Goal: Download file/media

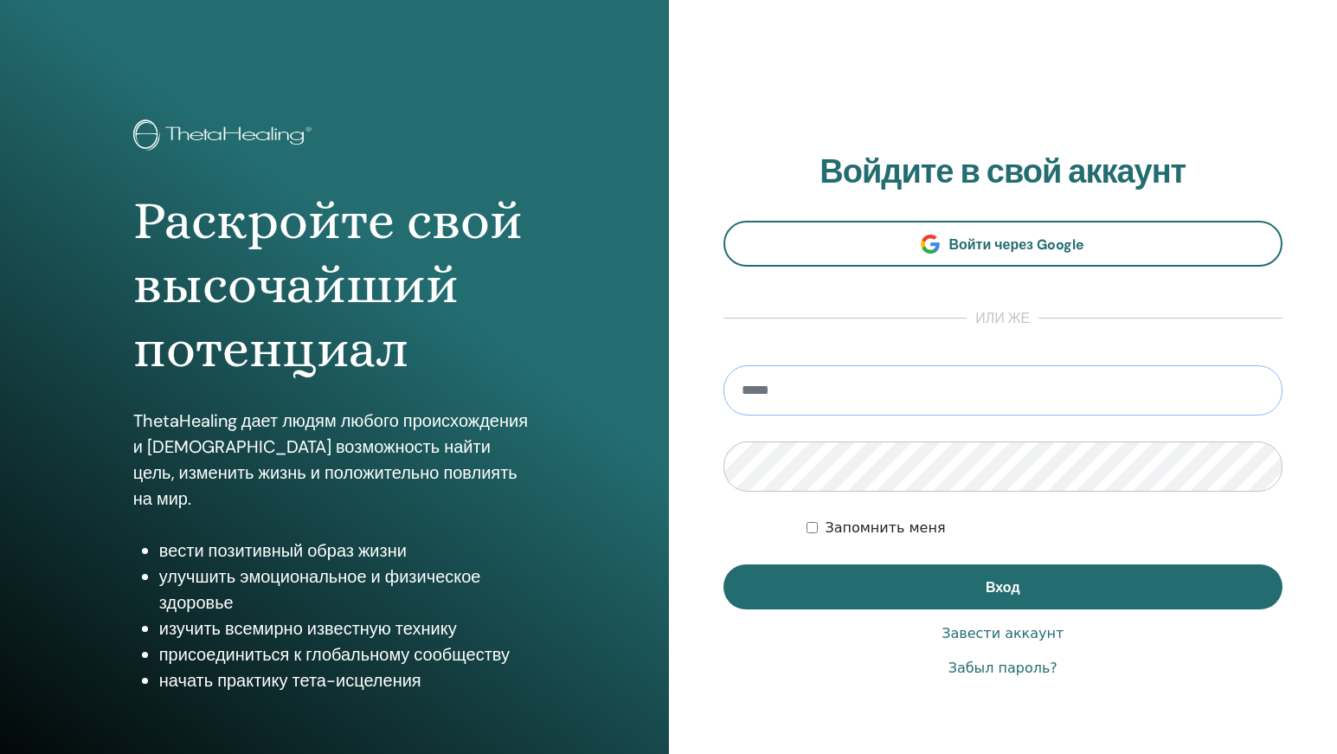
type input "**********"
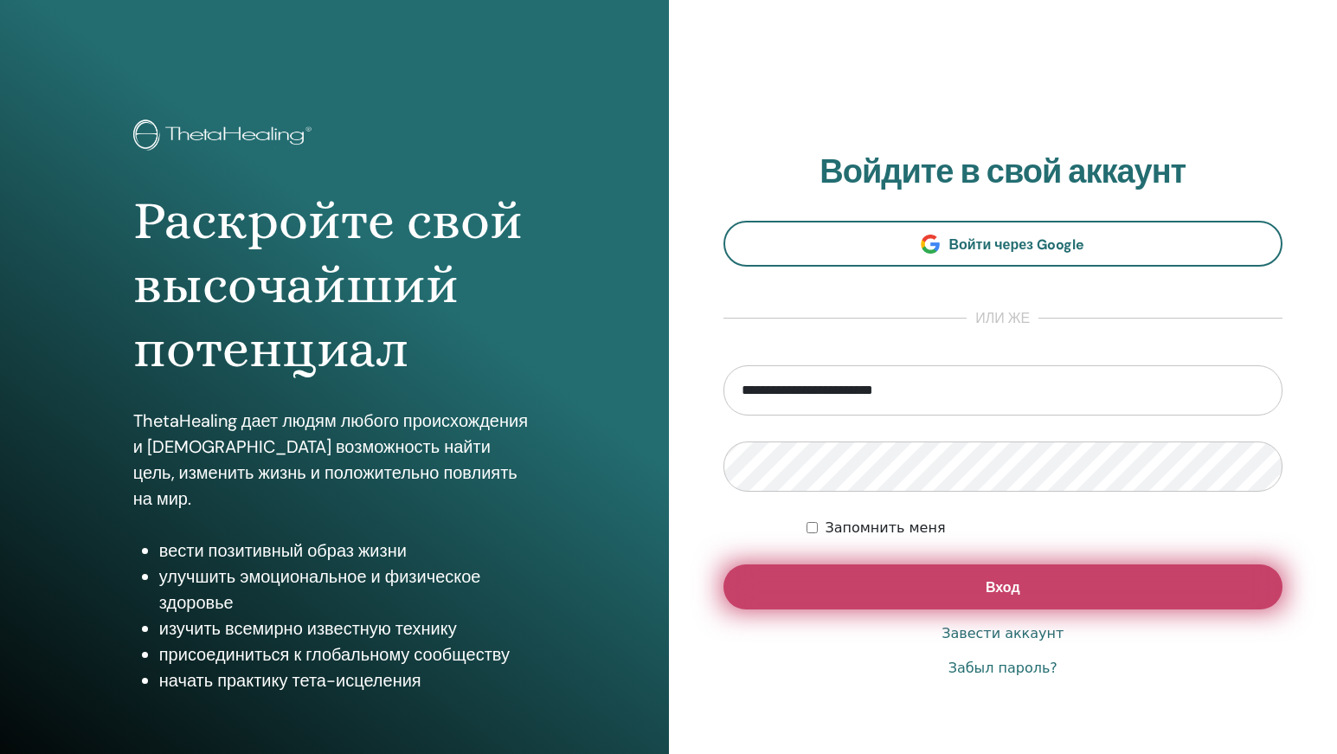
click at [885, 588] on button "Вход" at bounding box center [1003, 586] width 560 height 45
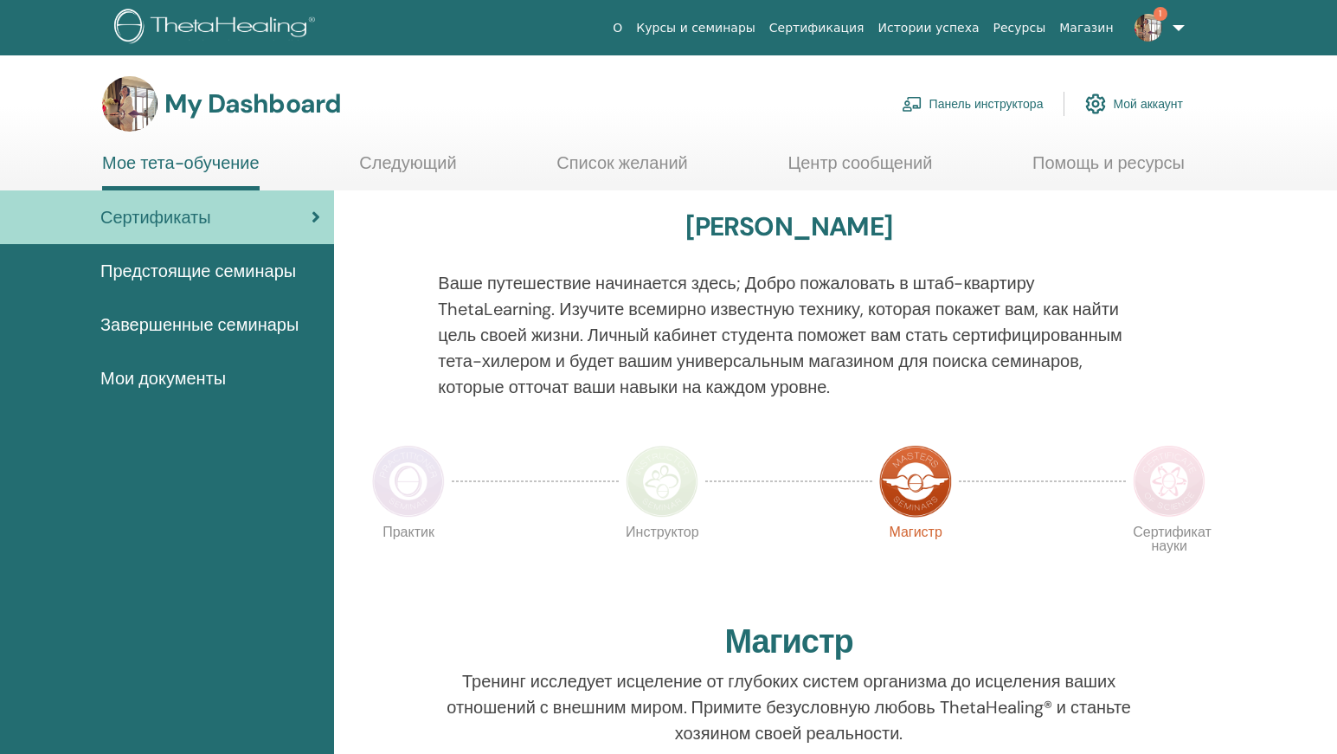
click at [200, 176] on link "Мое тета-обучение" at bounding box center [180, 171] width 157 height 38
click at [299, 222] on div "Сертификаты" at bounding box center [167, 217] width 306 height 26
click at [418, 466] on img at bounding box center [408, 481] width 73 height 73
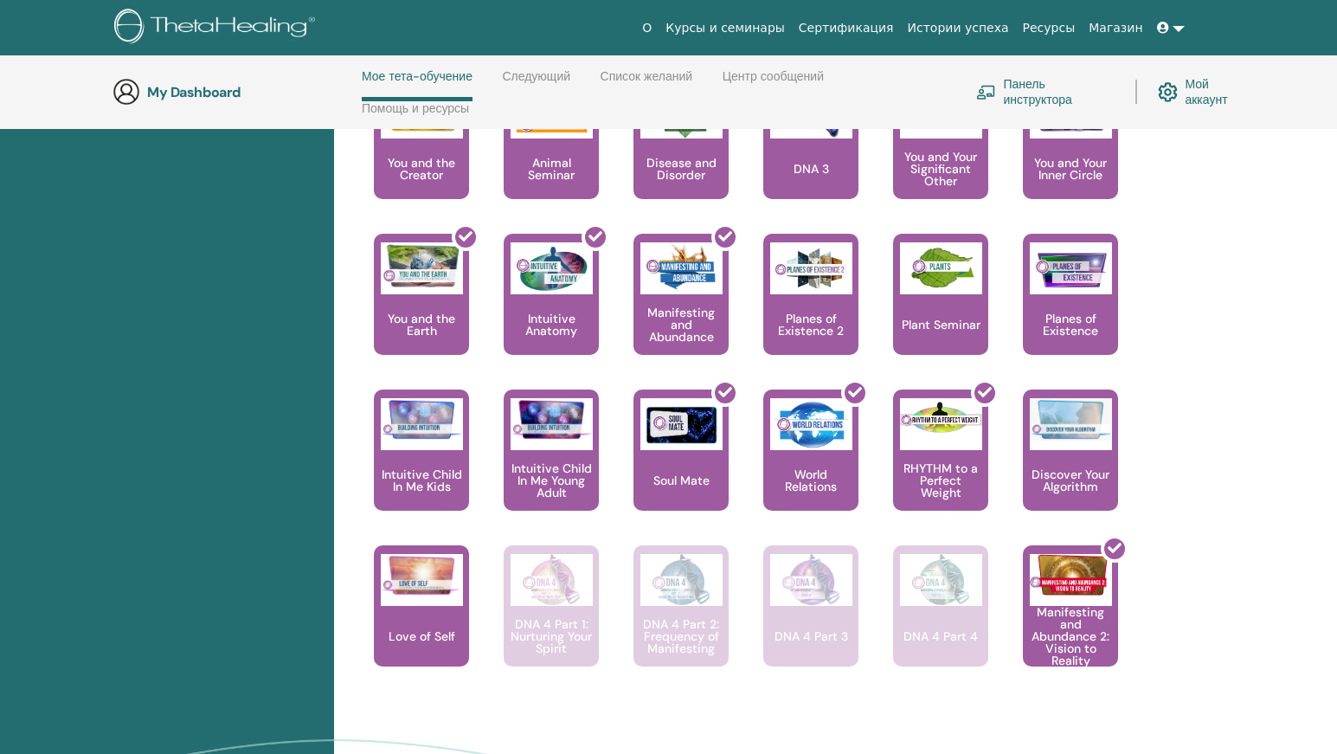
scroll to position [1111, 0]
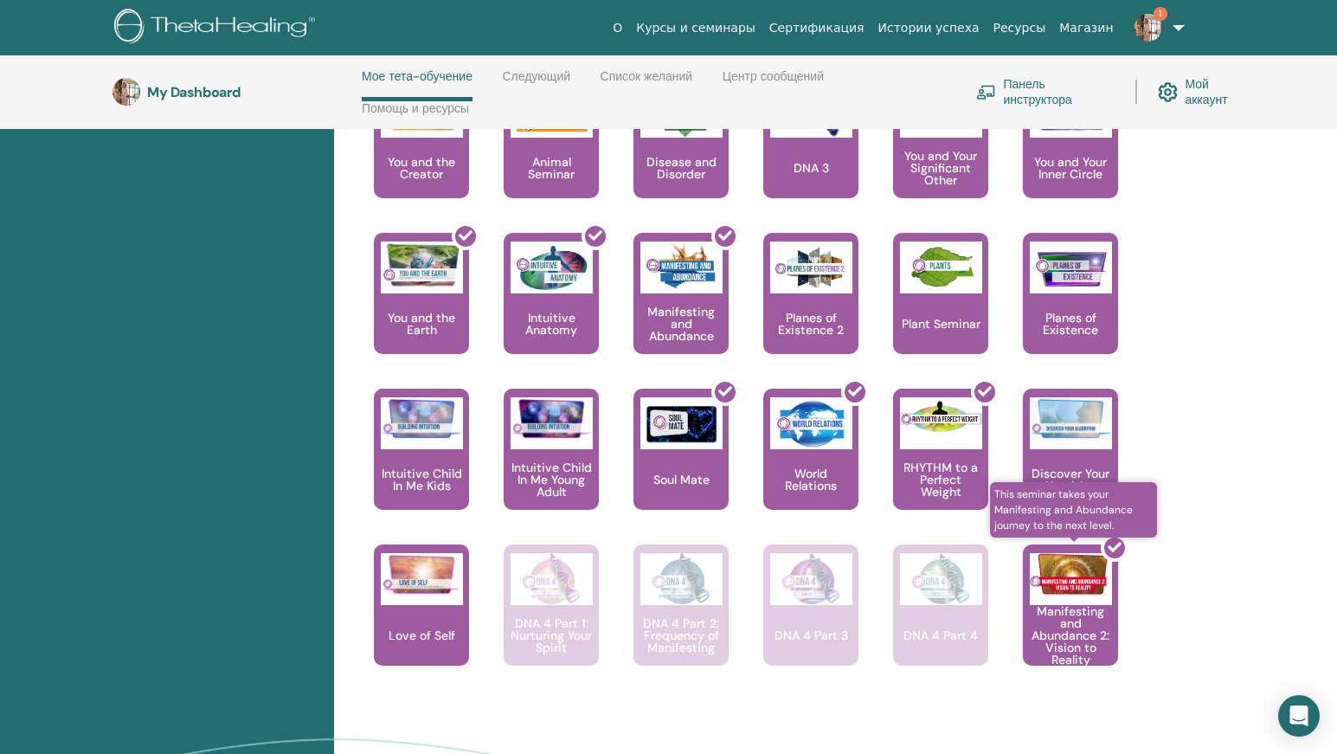
click at [1091, 643] on div at bounding box center [1080, 612] width 95 height 156
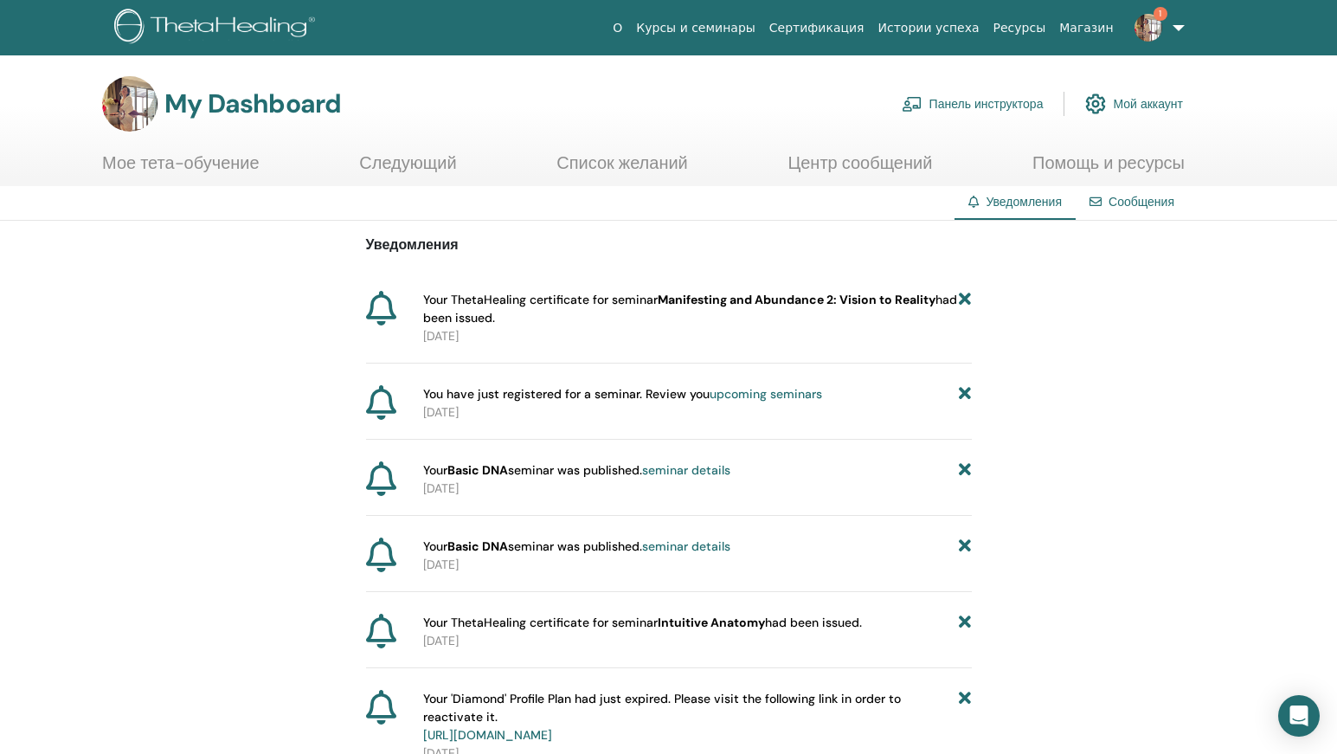
click at [599, 305] on span "Your ThetaHealing certificate for seminar Manifesting and Abundance 2: Vision t…" at bounding box center [691, 309] width 536 height 36
click at [711, 293] on b "Manifesting and Abundance 2: Vision to Reality" at bounding box center [797, 300] width 278 height 16
click at [727, 303] on b "Manifesting and Abundance 2: Vision to Reality" at bounding box center [797, 300] width 278 height 16
click at [847, 303] on b "Manifesting and Abundance 2: Vision to Reality" at bounding box center [797, 300] width 278 height 16
click at [472, 313] on span "Your ThetaHealing certificate for seminar Manifesting and Abundance 2: Vision t…" at bounding box center [691, 309] width 536 height 36
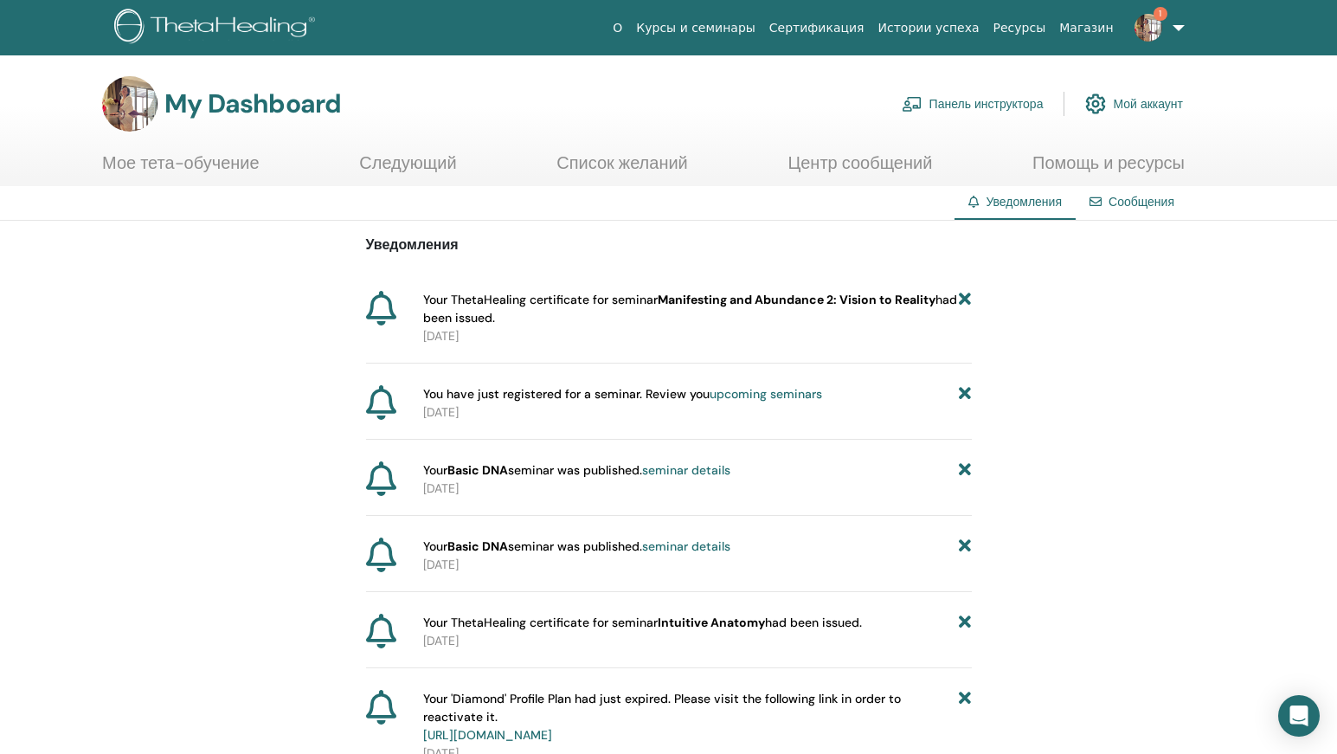
click at [1175, 16] on link "1" at bounding box center [1156, 27] width 71 height 55
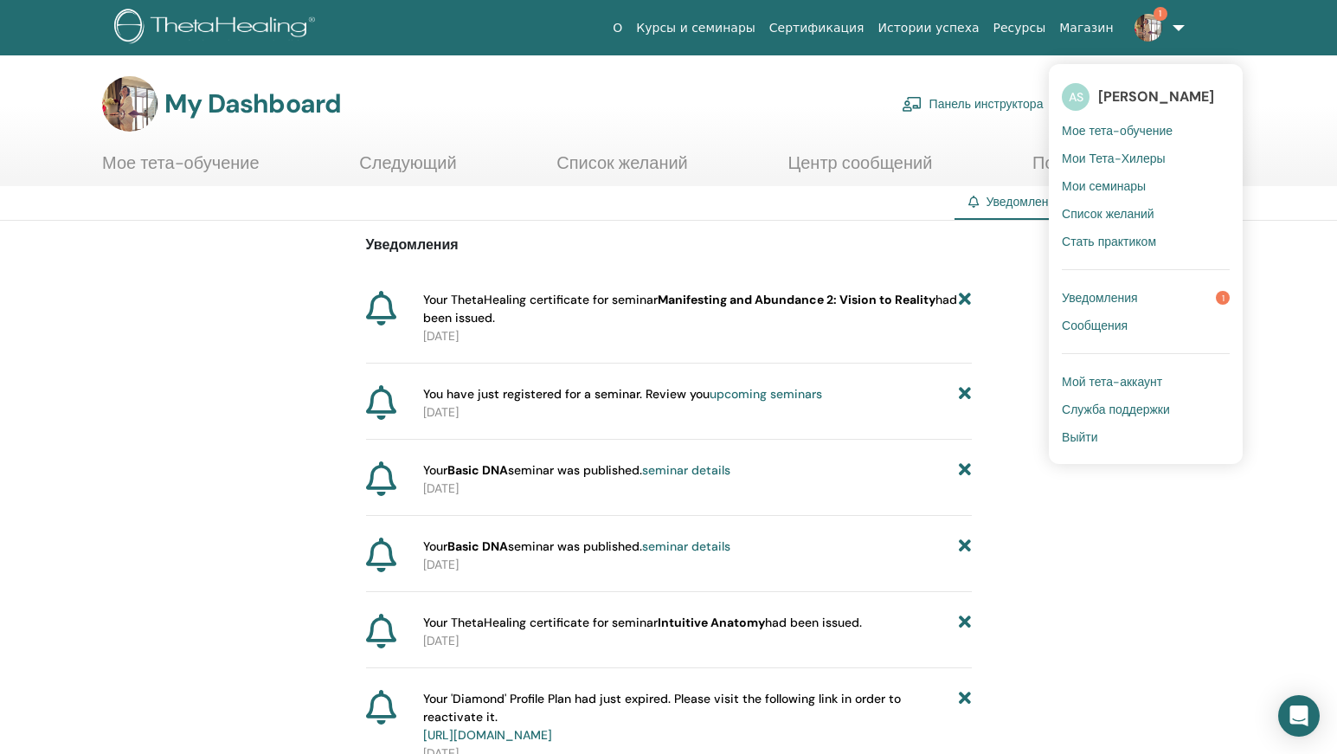
click at [1143, 183] on span "Мои семинары" at bounding box center [1104, 186] width 84 height 16
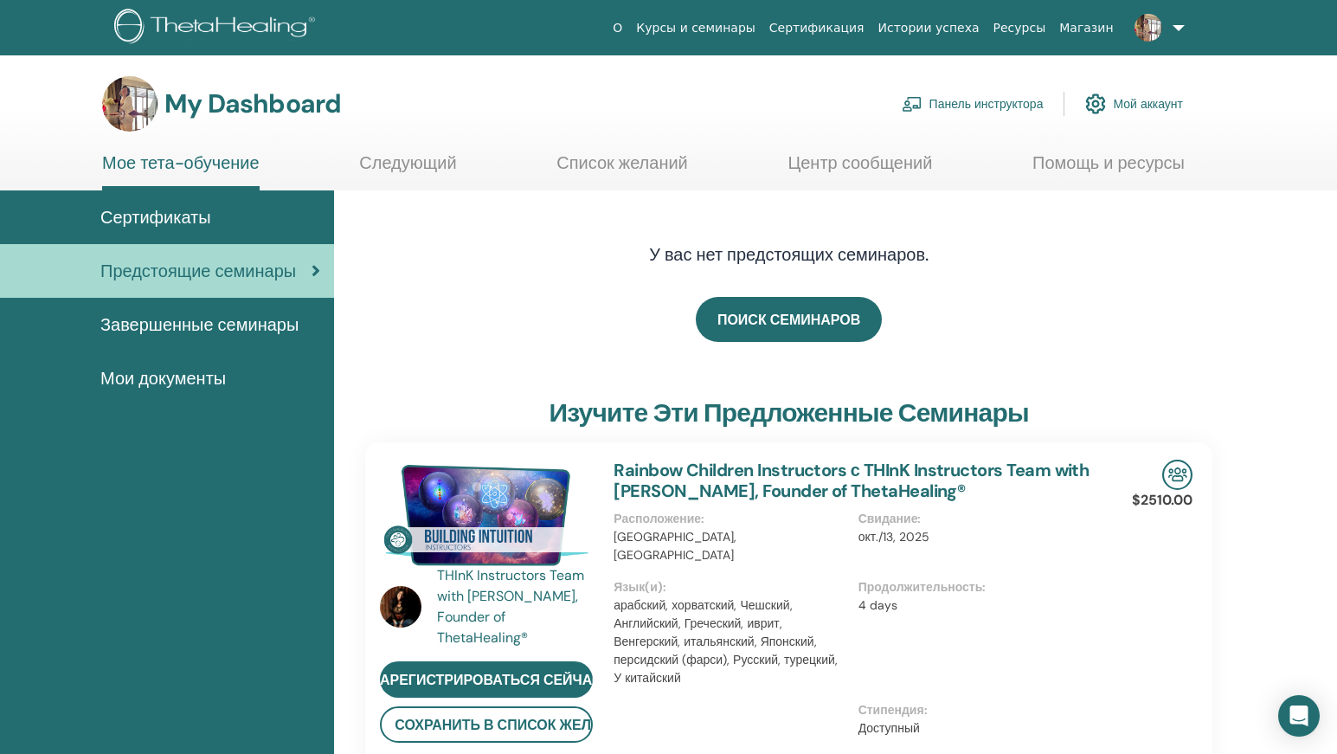
click at [170, 221] on span "Сертификаты" at bounding box center [155, 217] width 111 height 26
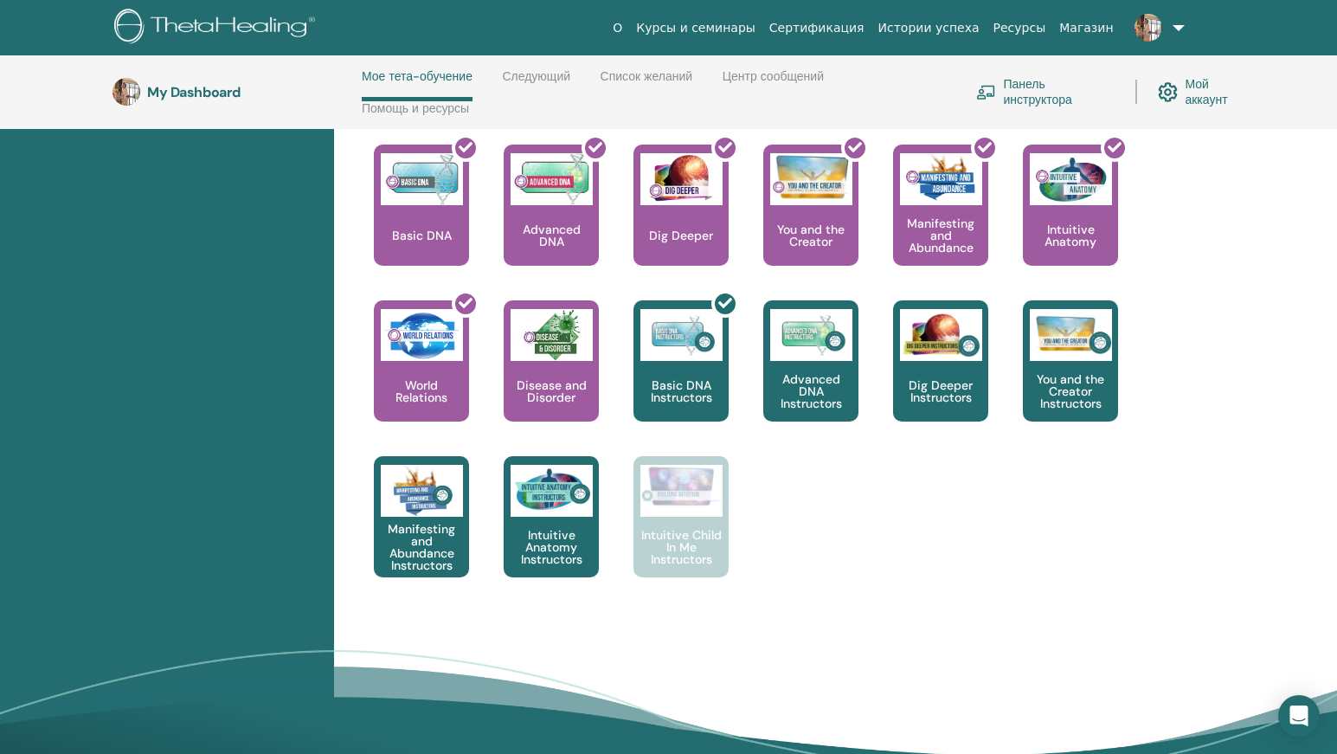
scroll to position [332, 0]
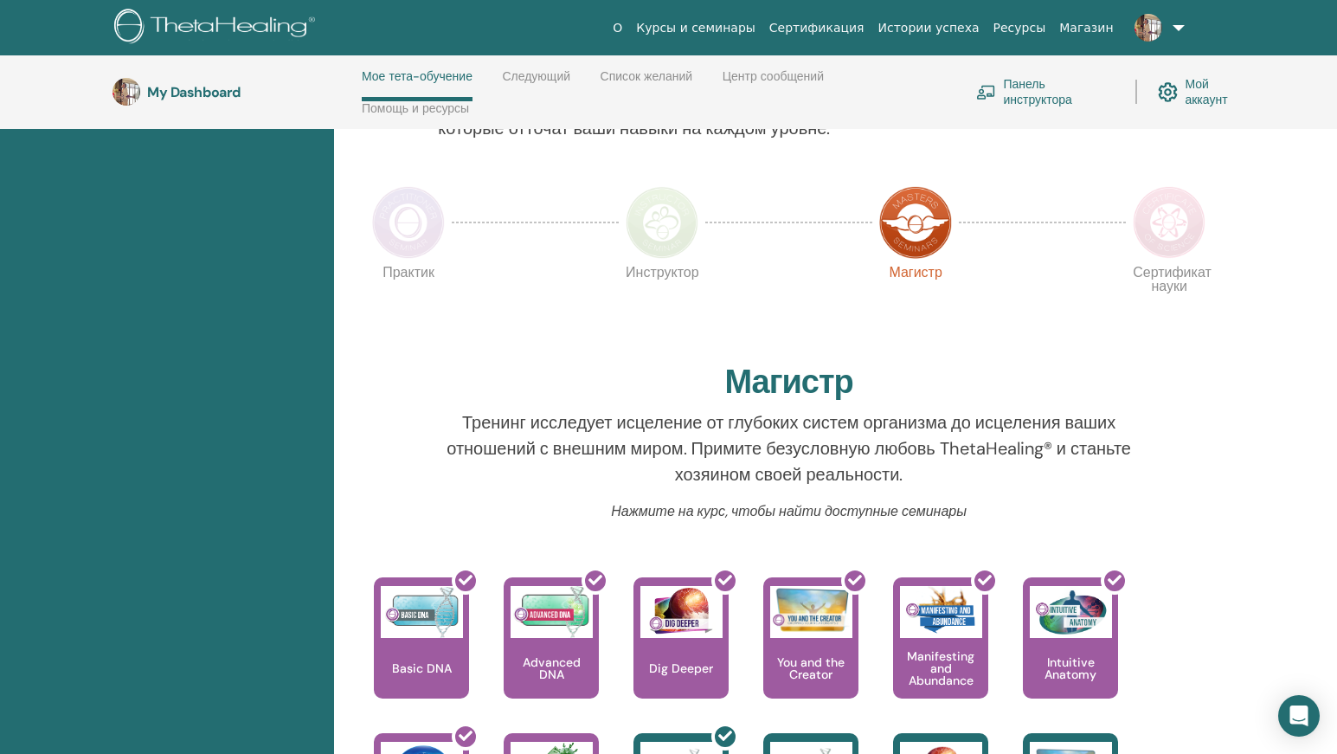
click at [425, 204] on img at bounding box center [408, 222] width 73 height 73
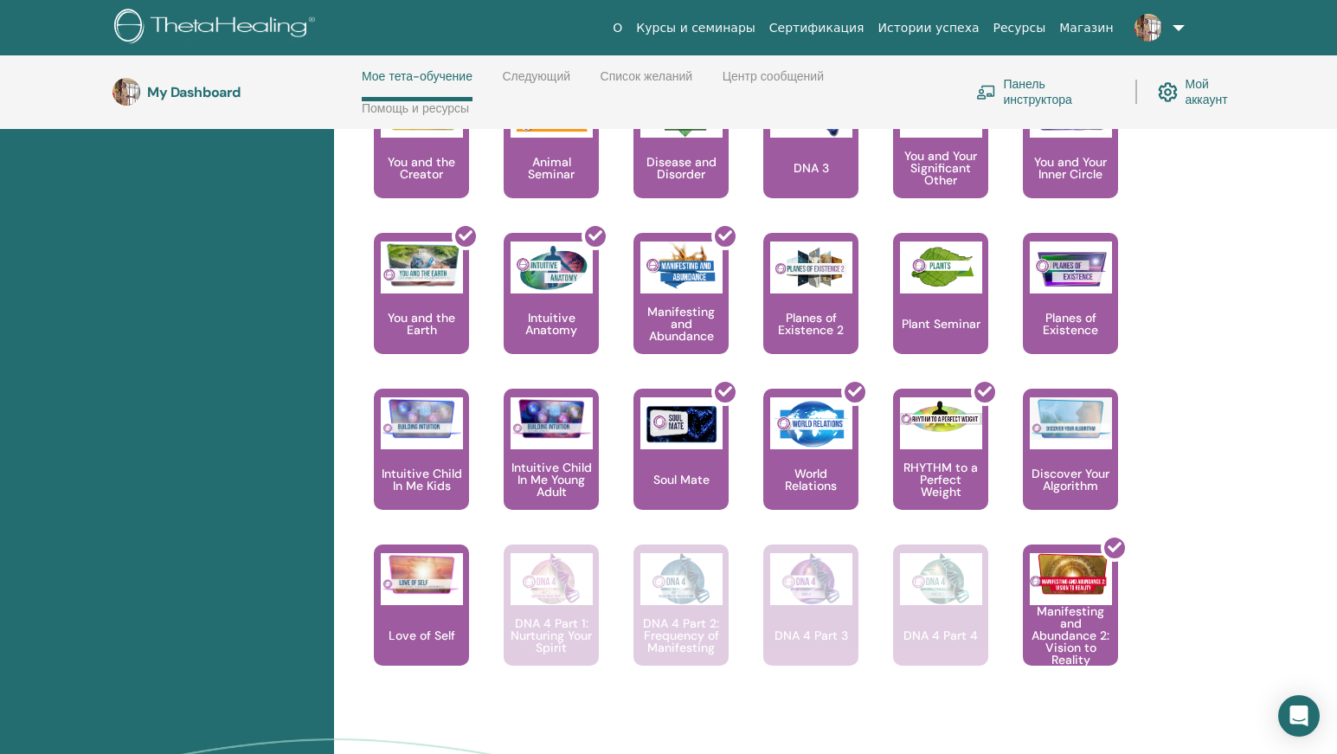
scroll to position [1457, 0]
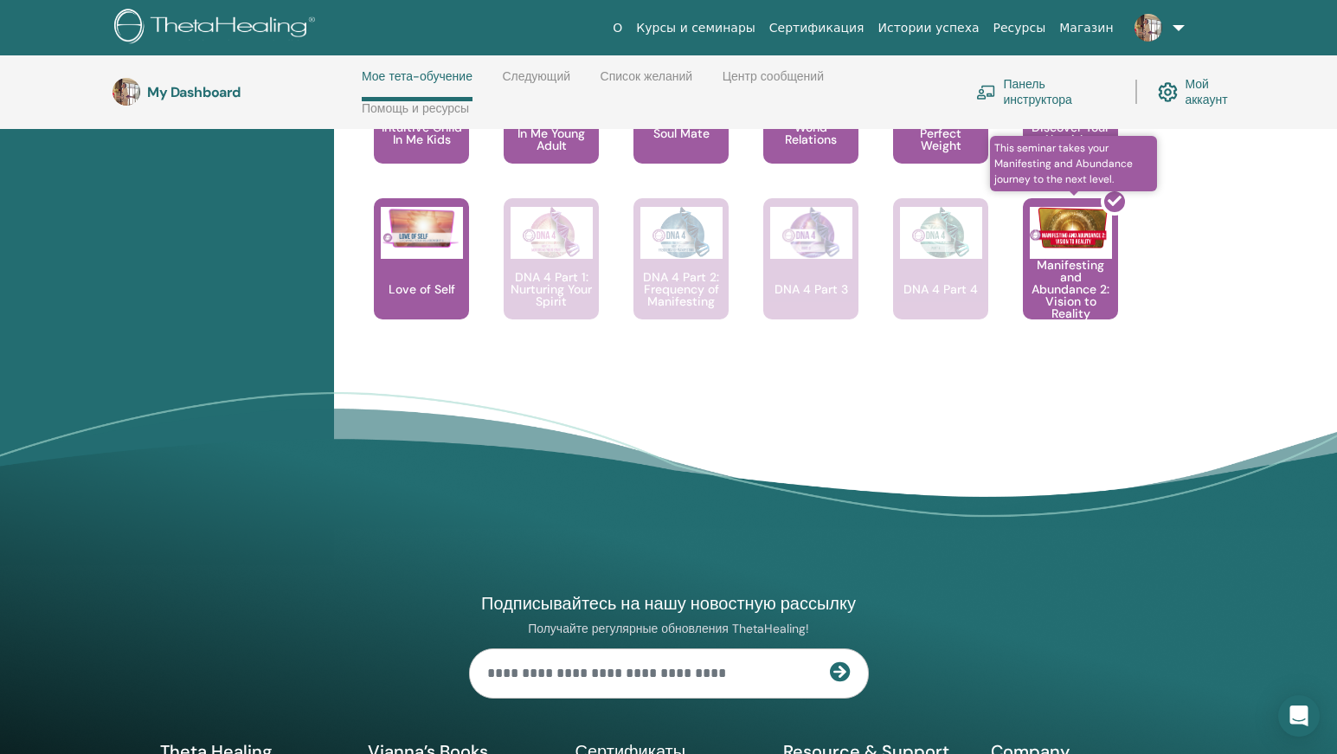
click at [1101, 294] on div at bounding box center [1080, 266] width 95 height 156
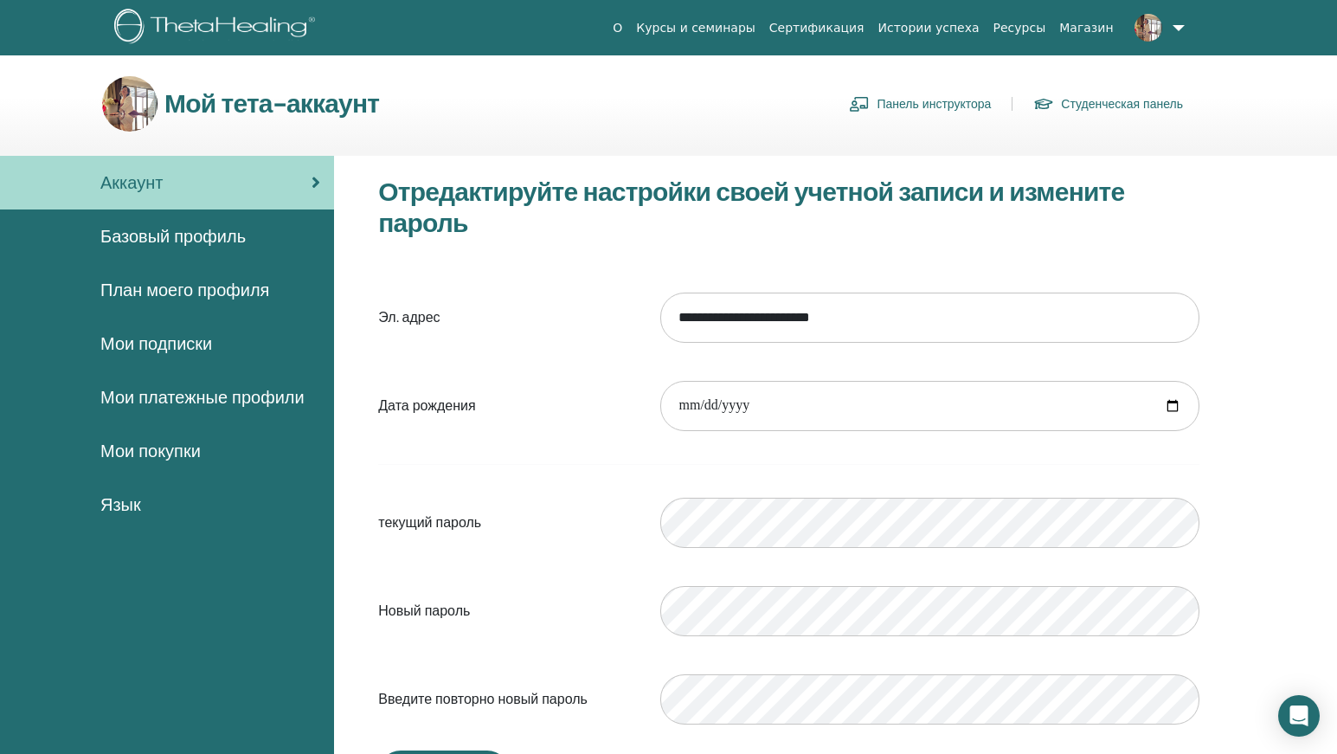
click at [194, 226] on span "Базовый профиль" at bounding box center [172, 236] width 145 height 26
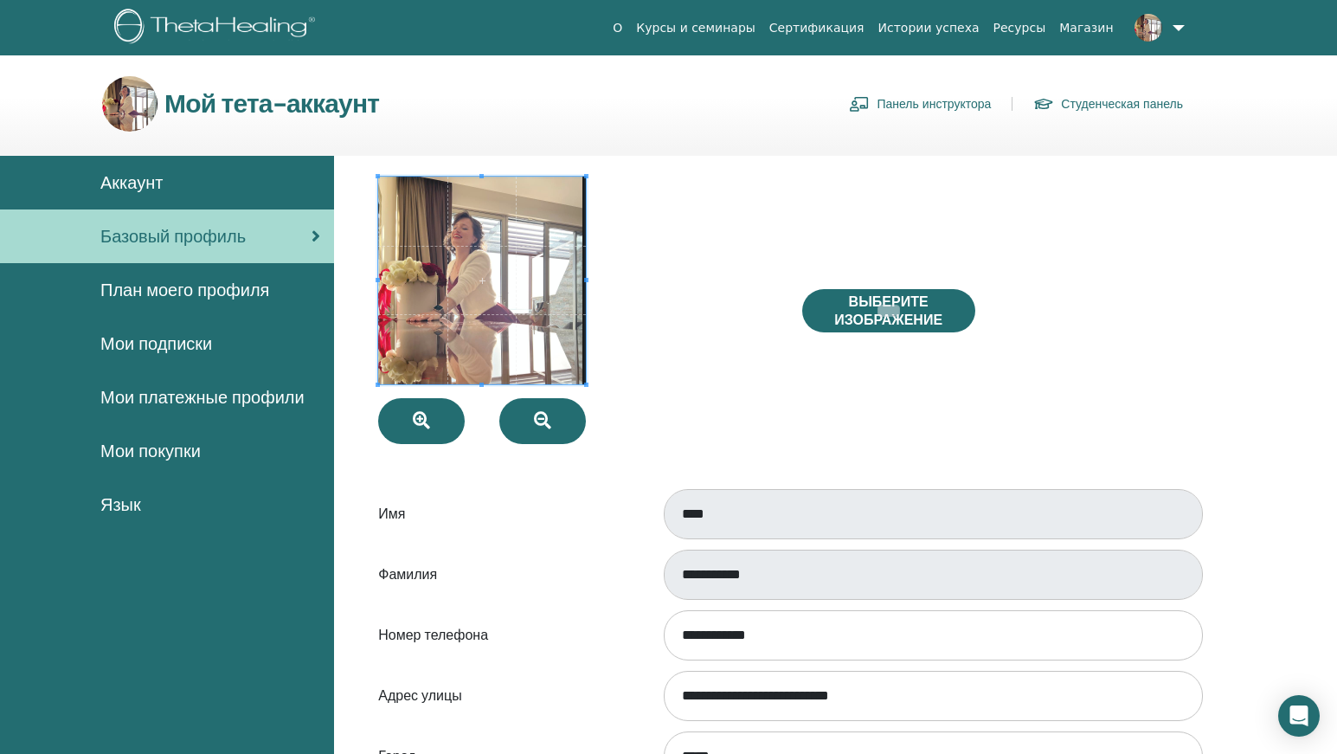
click at [857, 26] on link "Сертификация" at bounding box center [816, 28] width 109 height 32
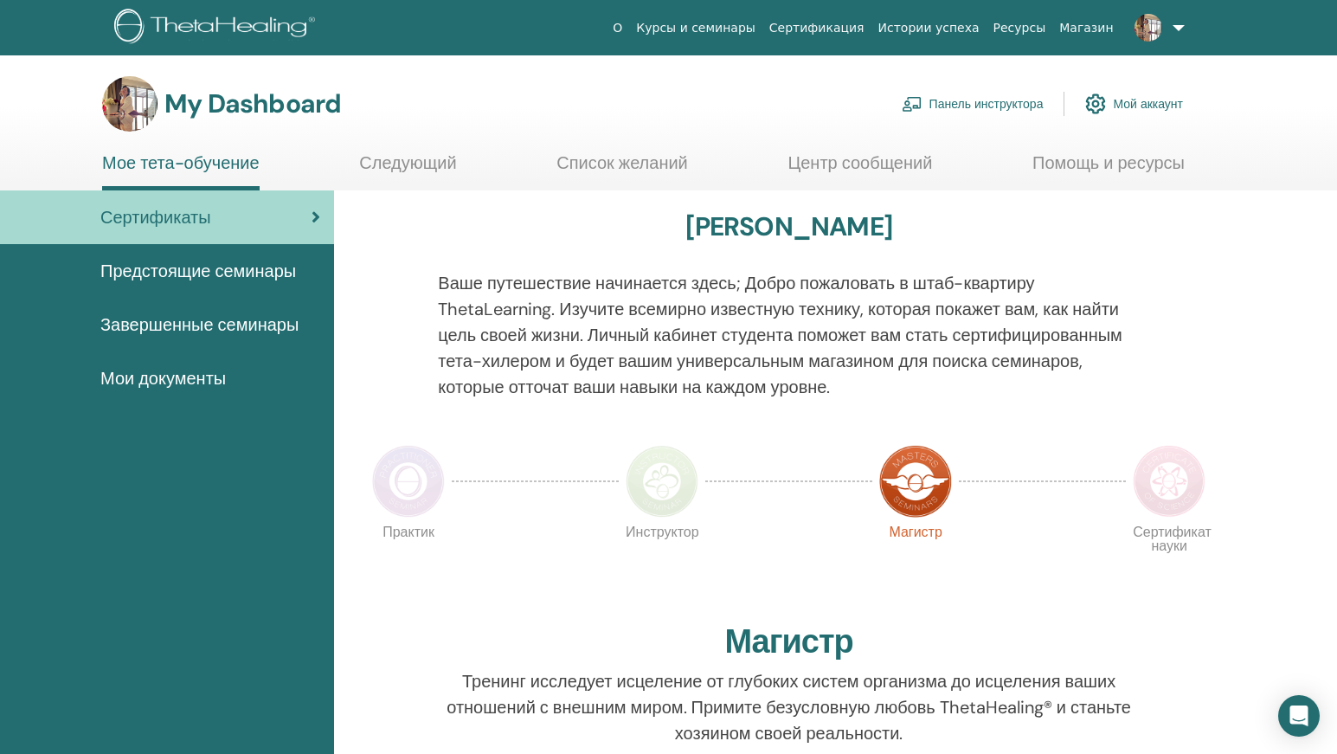
click at [216, 308] on link "Завершенные семинары" at bounding box center [167, 325] width 334 height 54
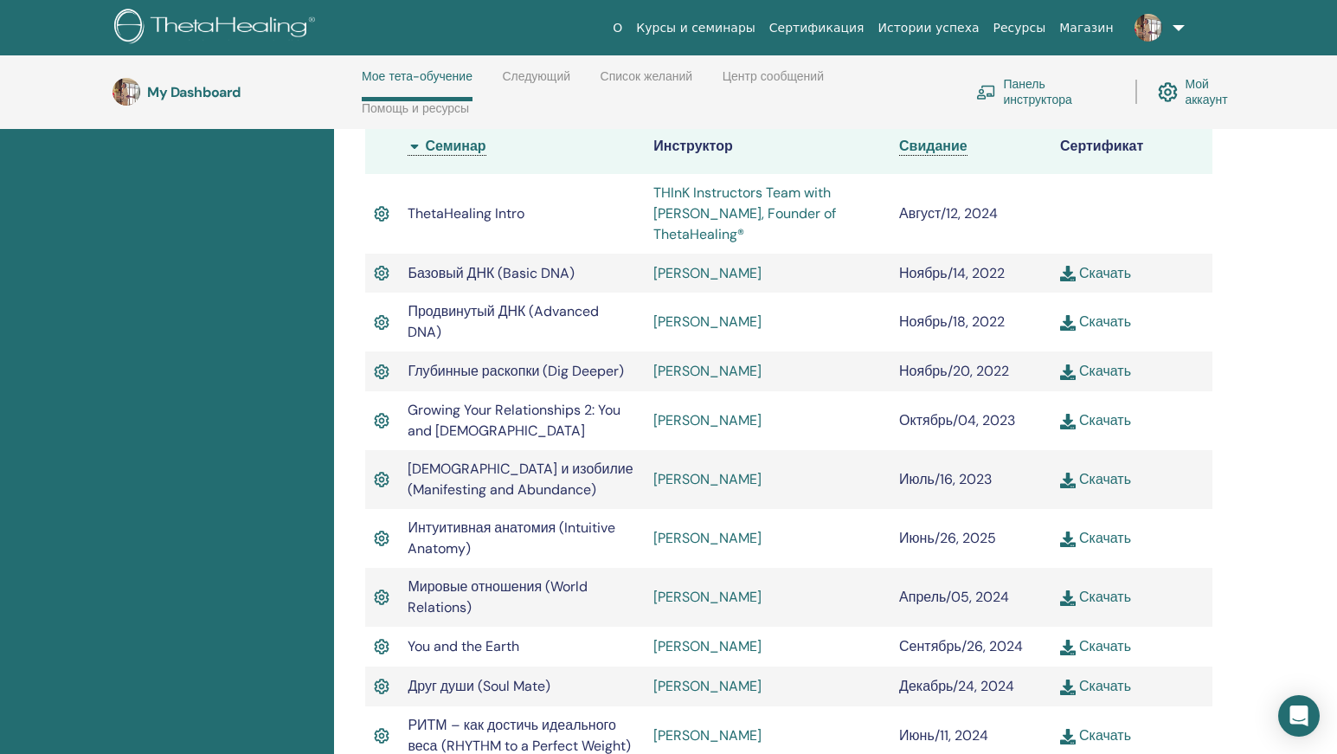
scroll to position [851, 0]
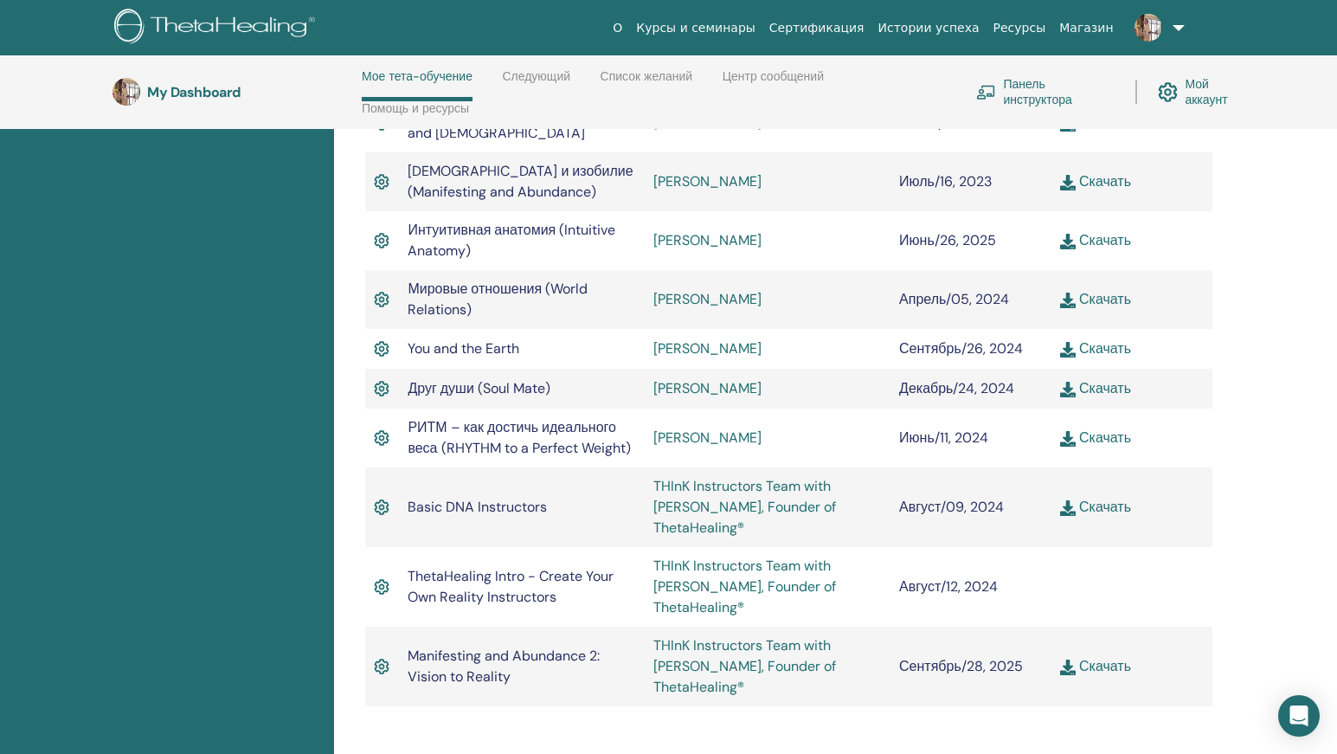
drag, startPoint x: 810, startPoint y: 556, endPoint x: 665, endPoint y: 617, distance: 156.7
click at [665, 617] on div "Завершенные семинары Ниже вы можете найти ваши завершенные семинары. Если вы ви…" at bounding box center [788, 79] width 889 height 1335
click at [1094, 657] on link "Скачать" at bounding box center [1095, 666] width 71 height 18
